Goal: Find contact information: Find contact information

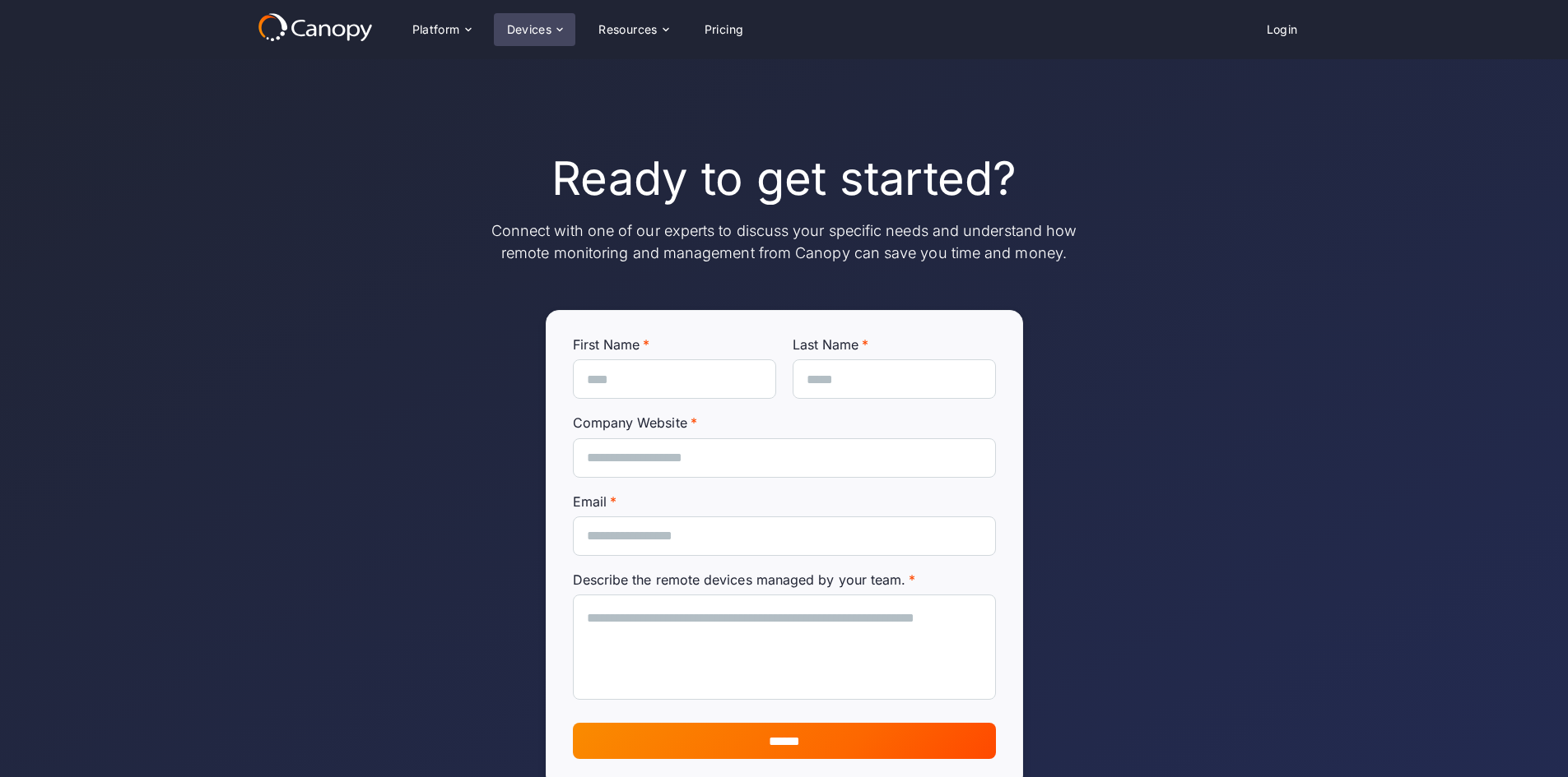
click at [571, 25] on div "Devices" at bounding box center [535, 29] width 83 height 32
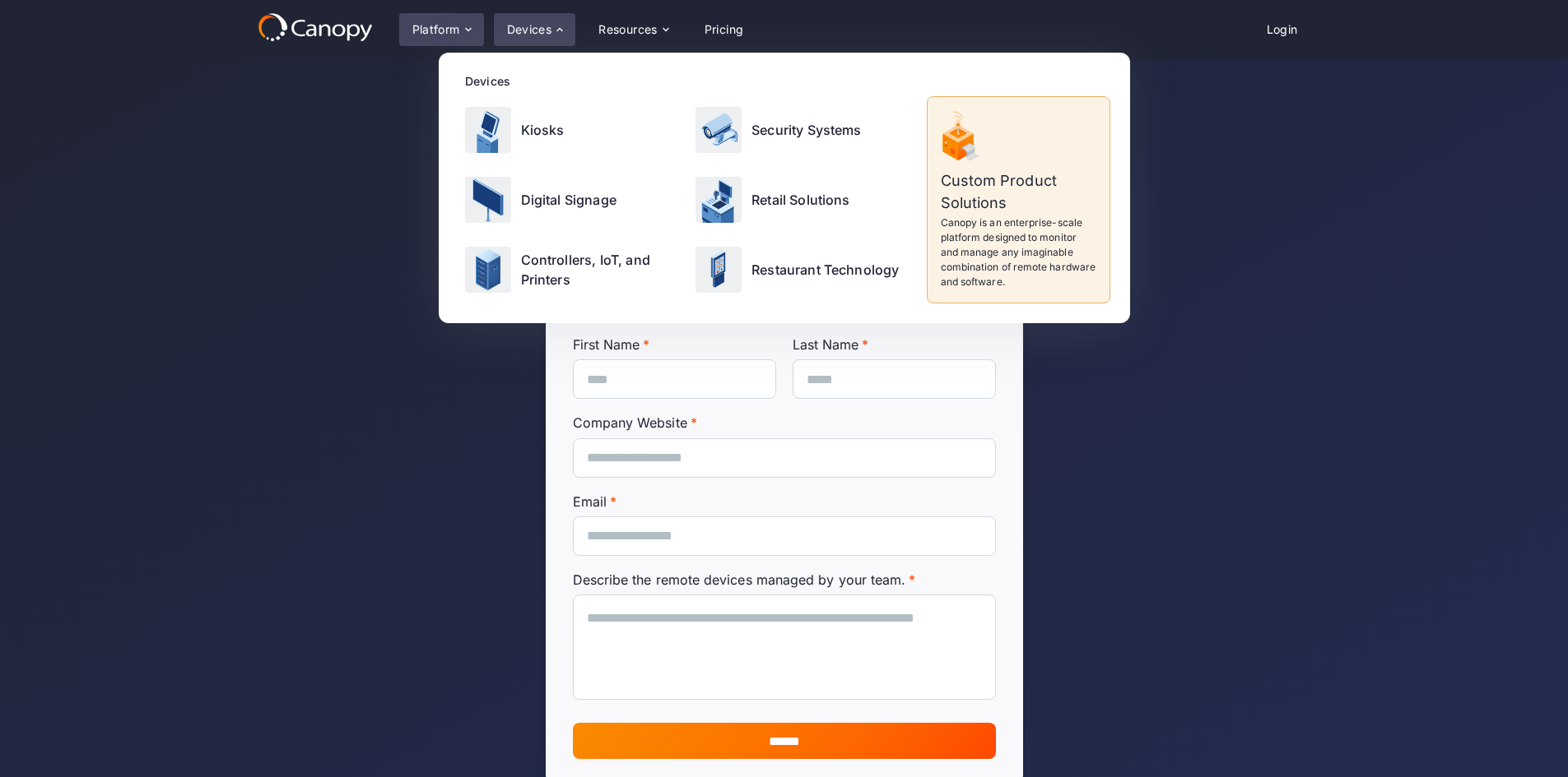
click at [466, 30] on icon at bounding box center [468, 30] width 13 height 13
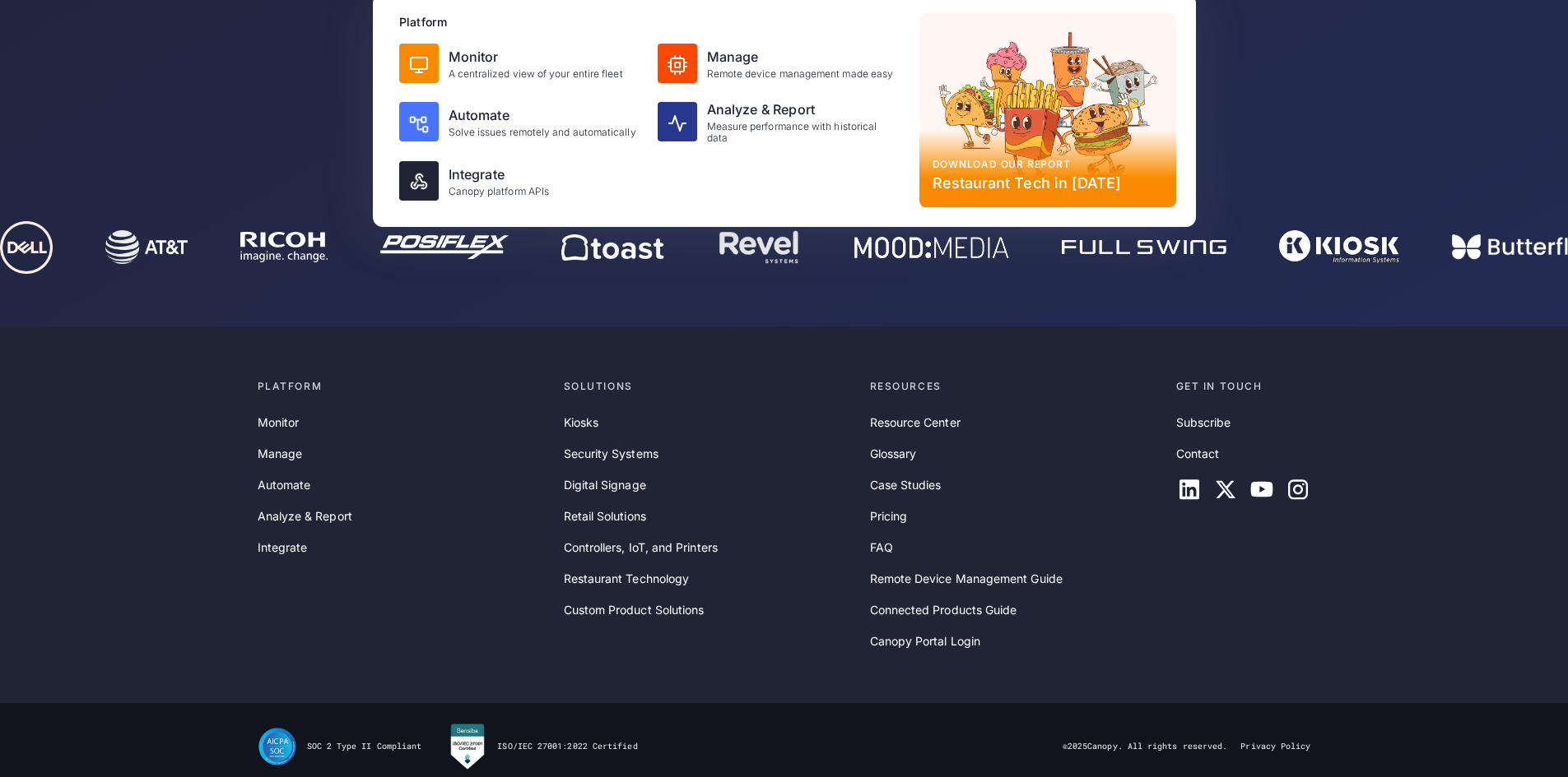
scroll to position [668, 0]
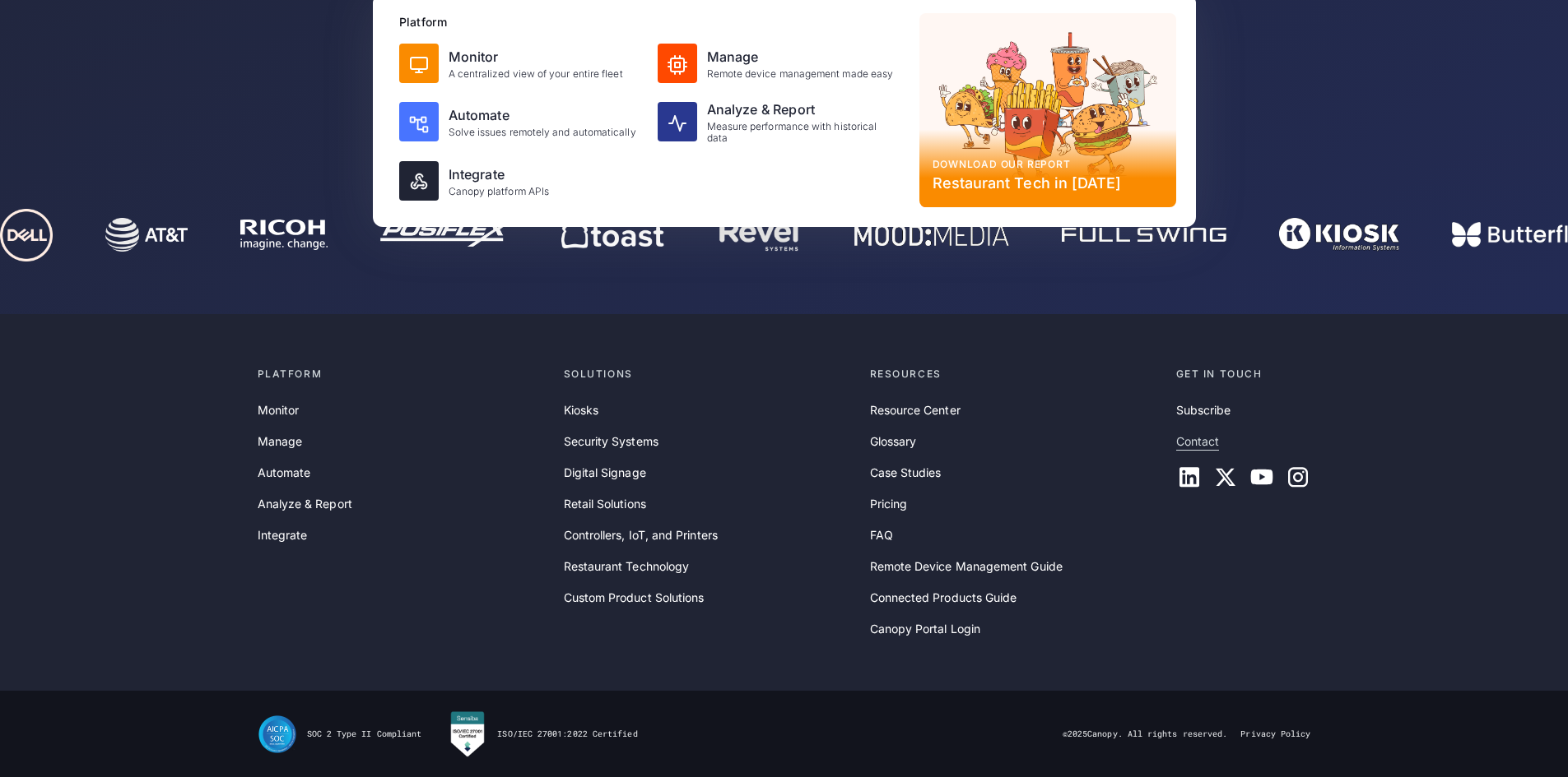
click at [1210, 441] on link "Contact" at bounding box center [1197, 441] width 44 height 18
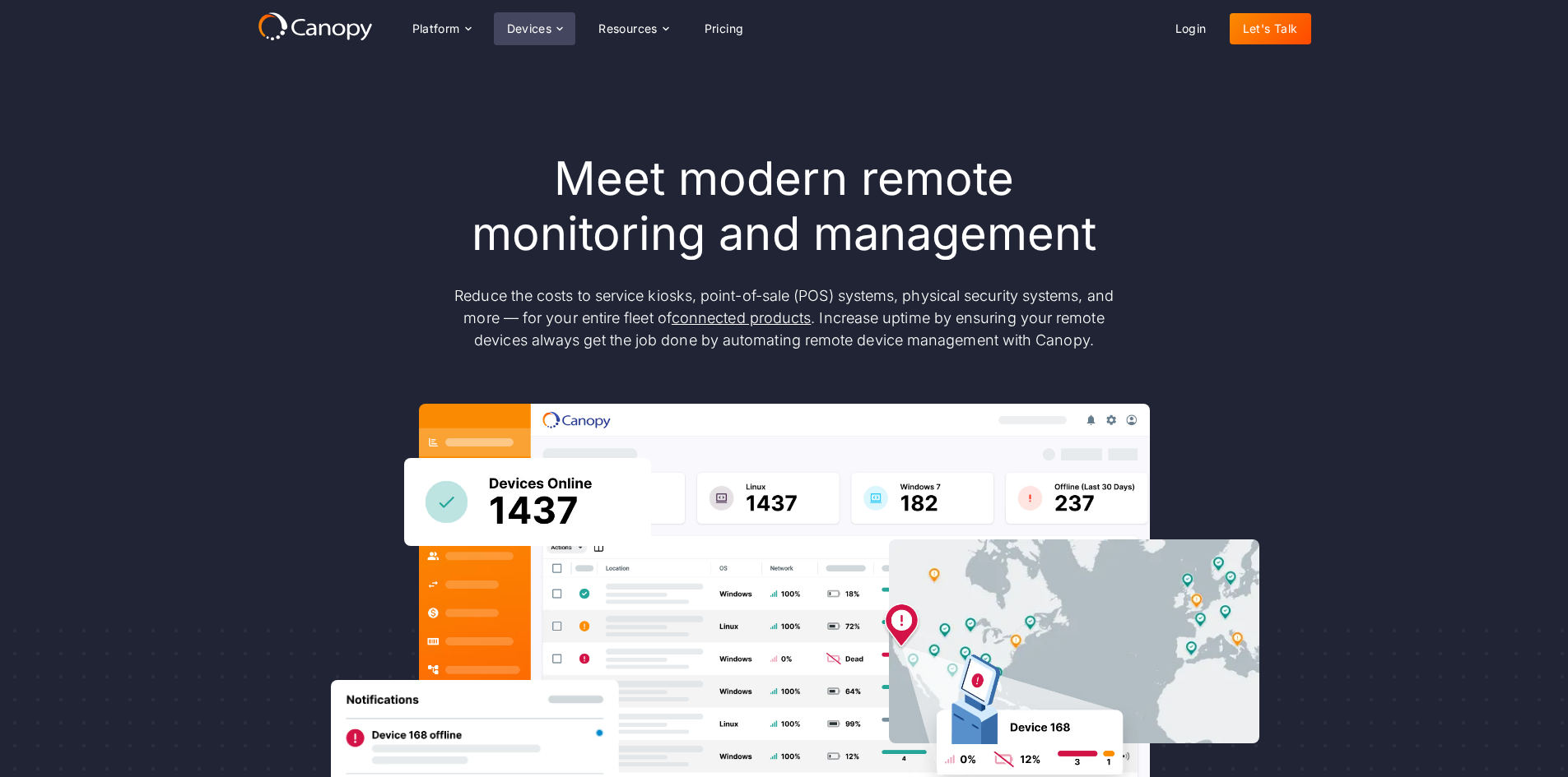
click at [525, 25] on div "Devices" at bounding box center [529, 29] width 46 height 11
